Goal: Task Accomplishment & Management: Use online tool/utility

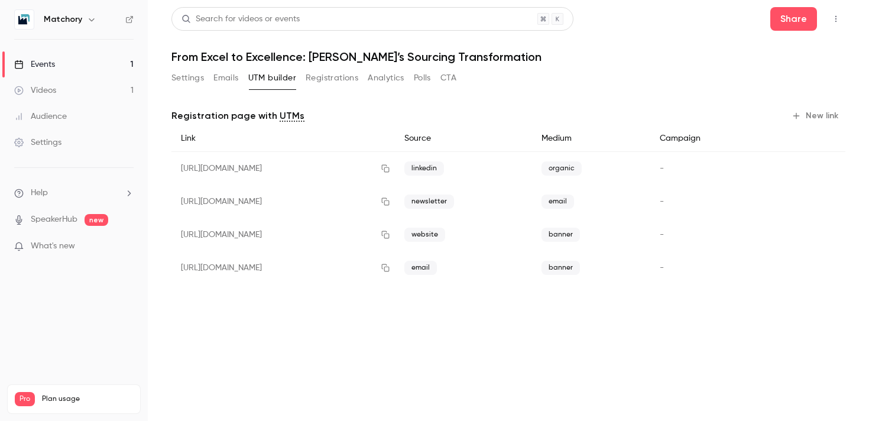
click at [101, 63] on link "Events 1" at bounding box center [74, 64] width 148 height 26
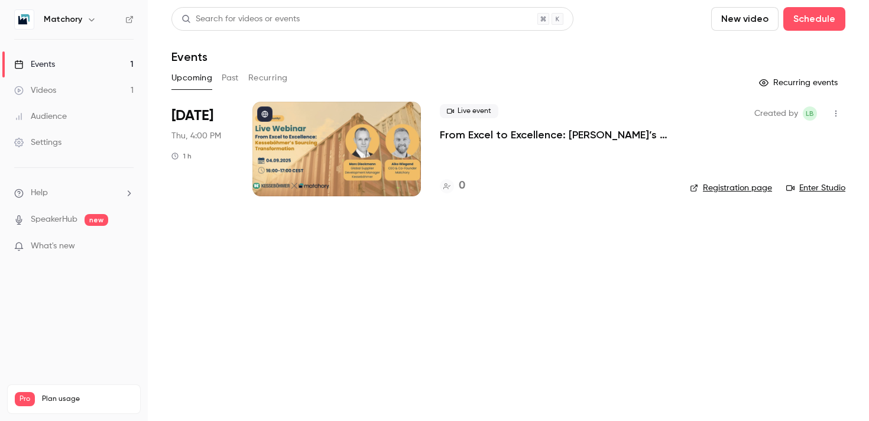
click at [837, 111] on icon "button" at bounding box center [835, 113] width 9 height 8
click at [730, 142] on icon at bounding box center [730, 143] width 9 height 9
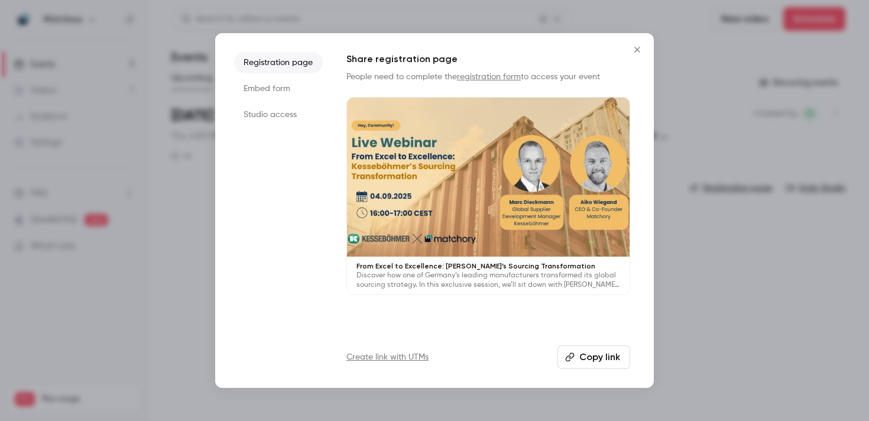
click at [265, 83] on li "Embed form" at bounding box center [278, 88] width 89 height 21
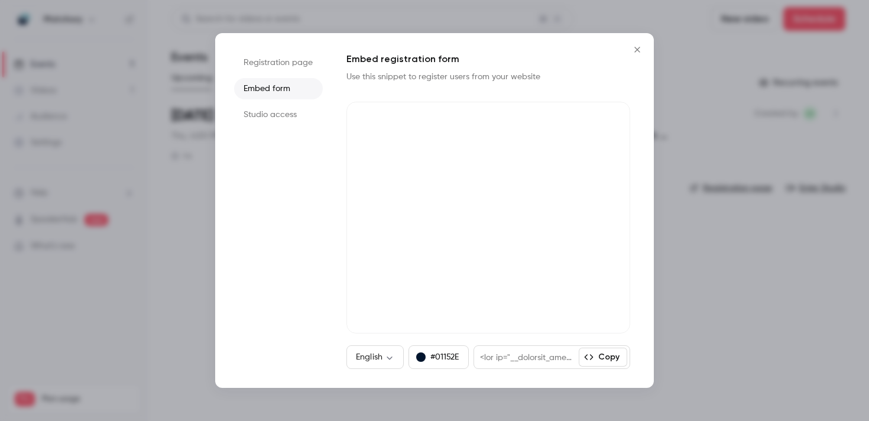
click at [605, 358] on button "Copy" at bounding box center [603, 356] width 48 height 19
click at [600, 356] on button "Copy" at bounding box center [603, 356] width 48 height 19
click at [599, 358] on button "Copy" at bounding box center [603, 356] width 48 height 19
click at [609, 356] on button "Copy" at bounding box center [603, 356] width 48 height 19
click at [639, 48] on icon "Close" at bounding box center [636, 49] width 5 height 5
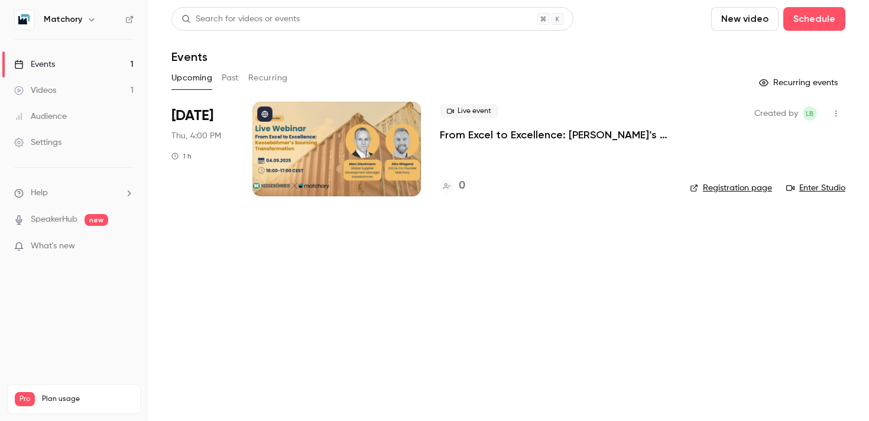
click at [362, 160] on div at bounding box center [336, 149] width 168 height 95
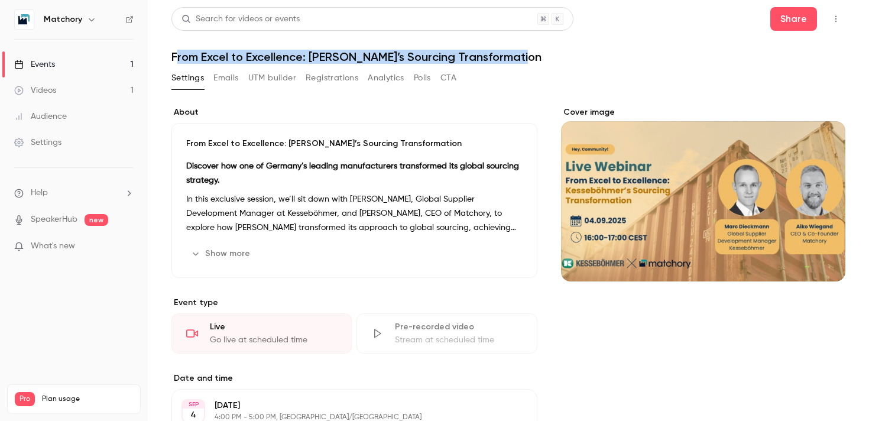
drag, startPoint x: 176, startPoint y: 54, endPoint x: 589, endPoint y: 56, distance: 413.1
click at [589, 56] on h1 "From Excel to Excellence: [PERSON_NAME]’s Sourcing Transformation" at bounding box center [508, 57] width 674 height 14
copy h1 "rom Excel to Excellence: [PERSON_NAME]’s Sourcing Transformation"
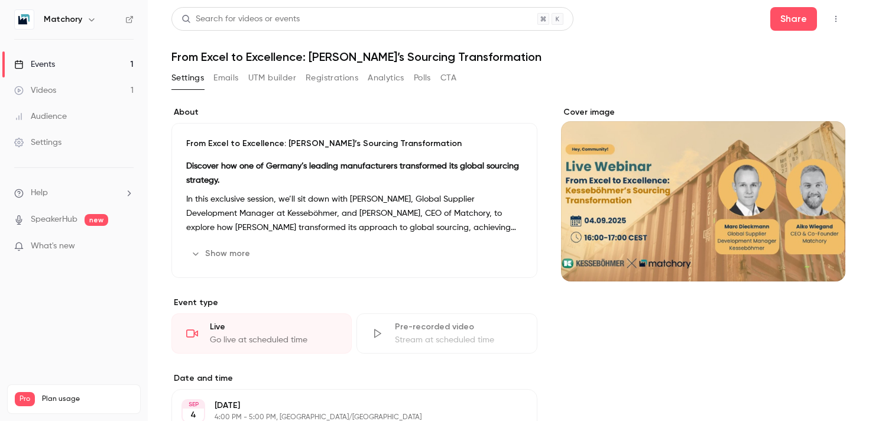
click at [316, 148] on p "From Excel to Excellence: [PERSON_NAME]’s Sourcing Transformation" at bounding box center [354, 144] width 336 height 12
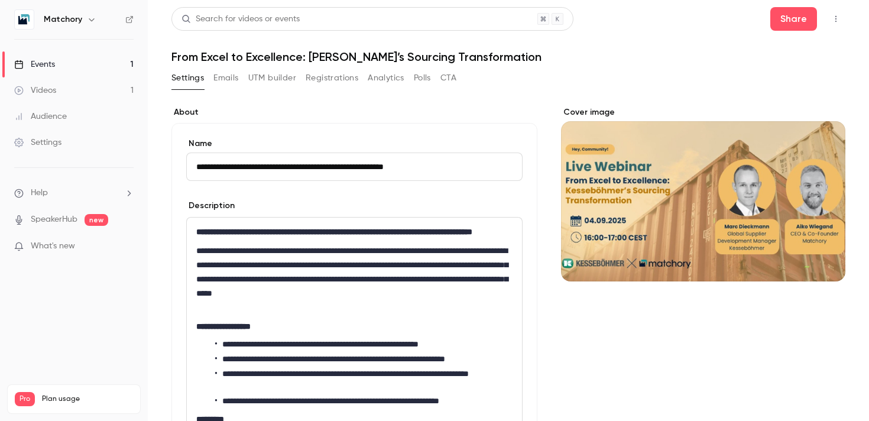
drag, startPoint x: 193, startPoint y: 168, endPoint x: 524, endPoint y: 170, distance: 330.9
click at [524, 170] on div "**********" at bounding box center [354, 363] width 366 height 480
